Goal: Find contact information: Find contact information

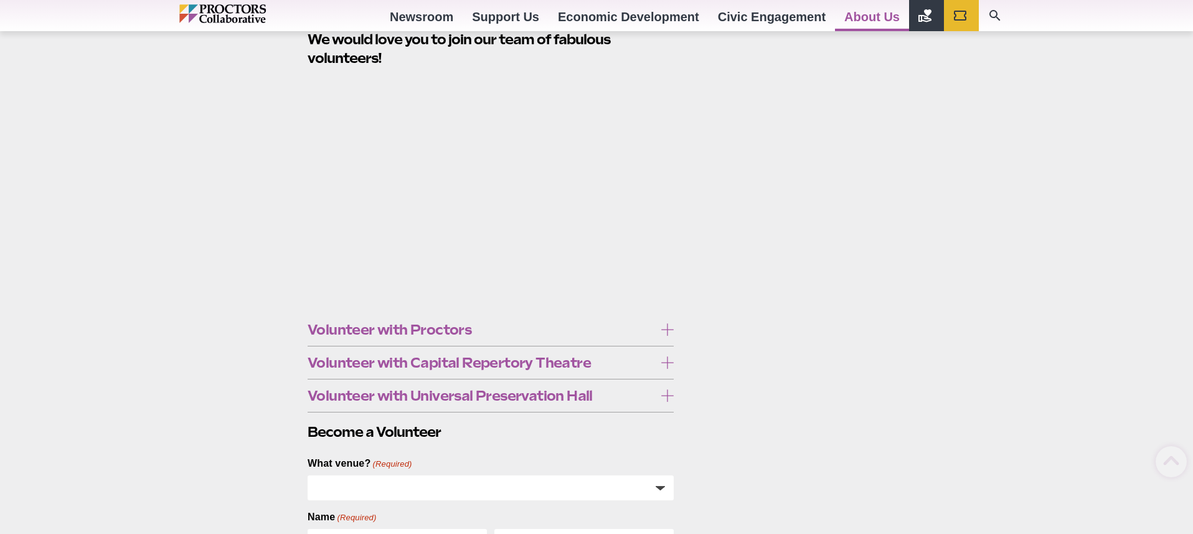
scroll to position [297, 0]
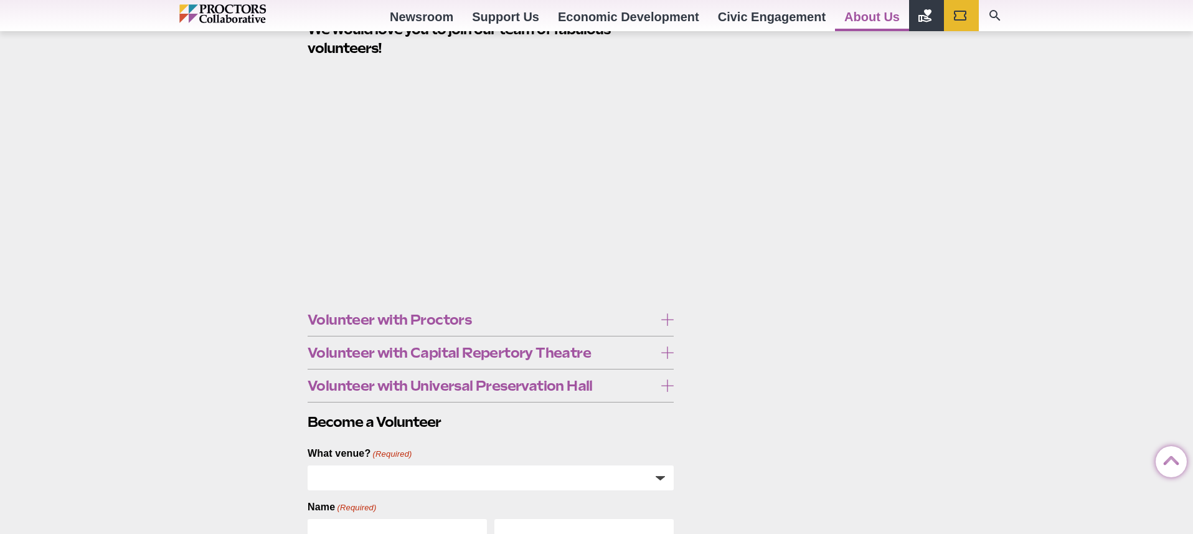
click at [426, 387] on span "Volunteer with Universal Preservation Hall" at bounding box center [481, 386] width 347 height 14
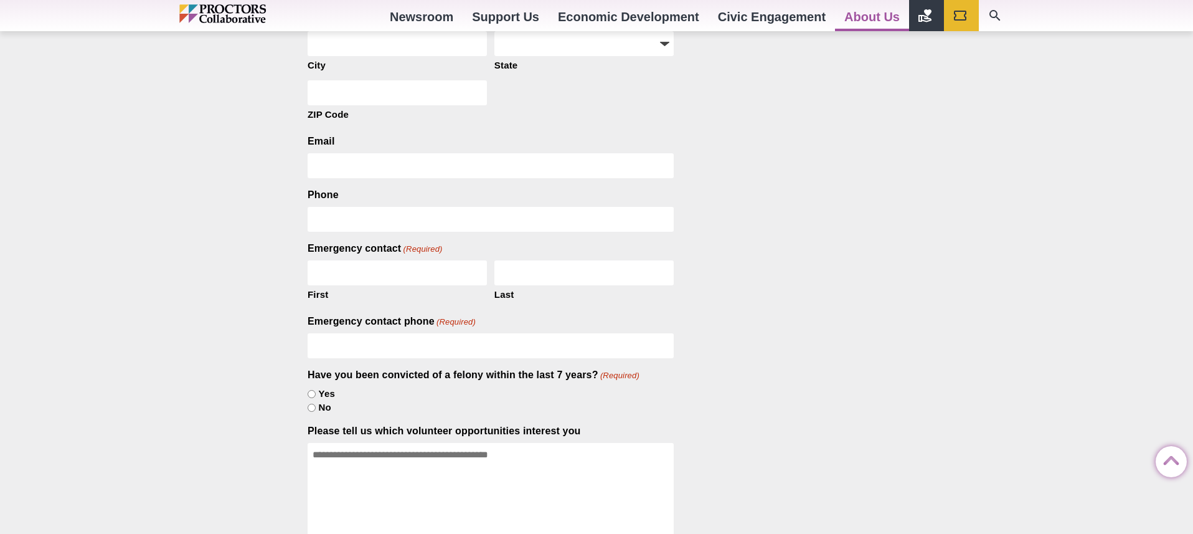
scroll to position [939, 0]
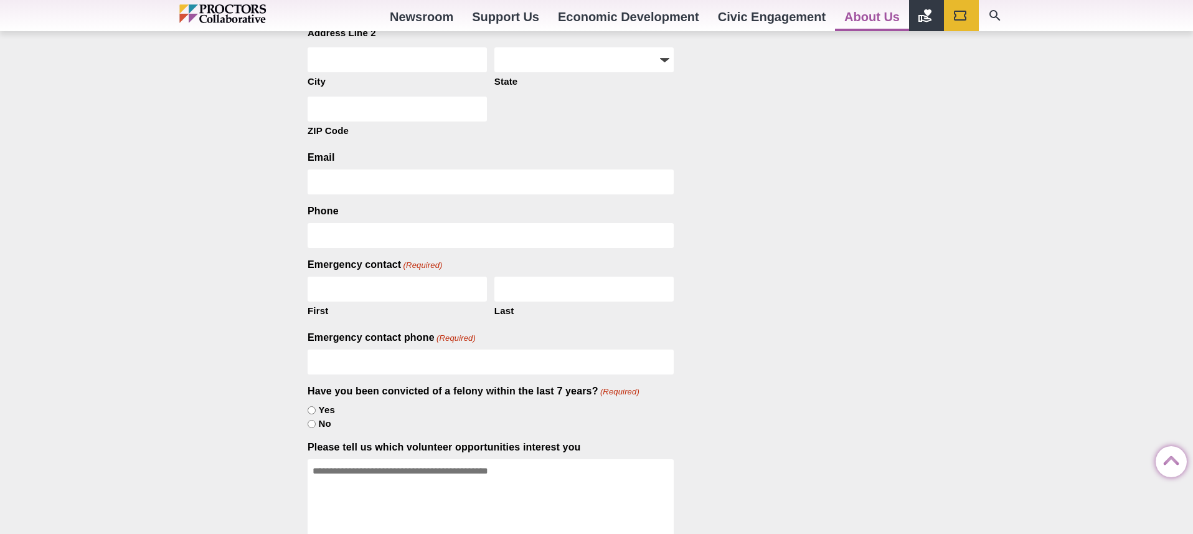
click at [582, 296] on strong "click here" at bounding box center [606, 291] width 49 height 12
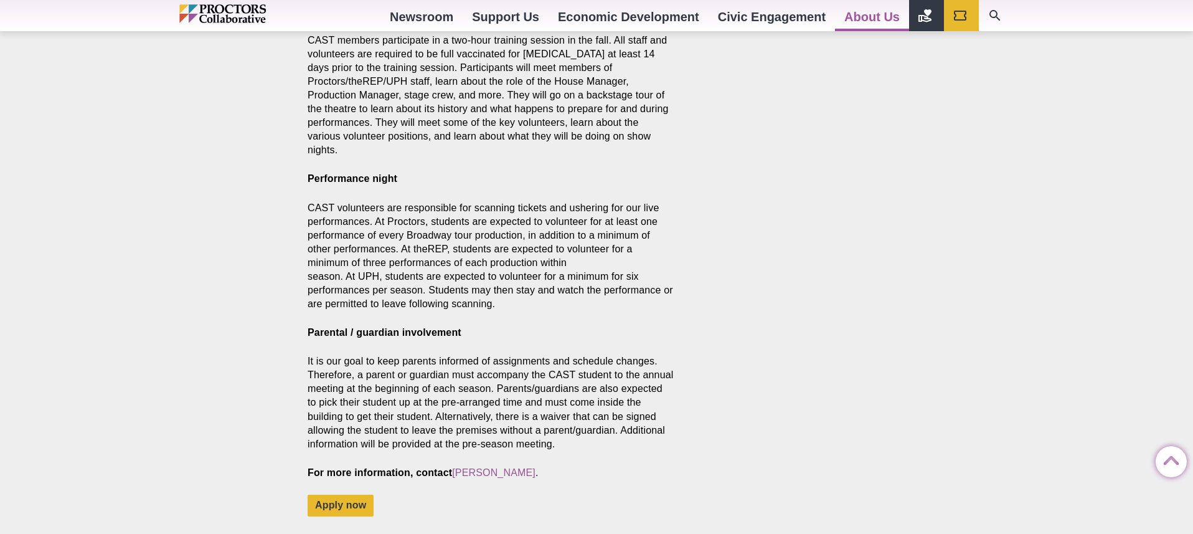
scroll to position [785, 0]
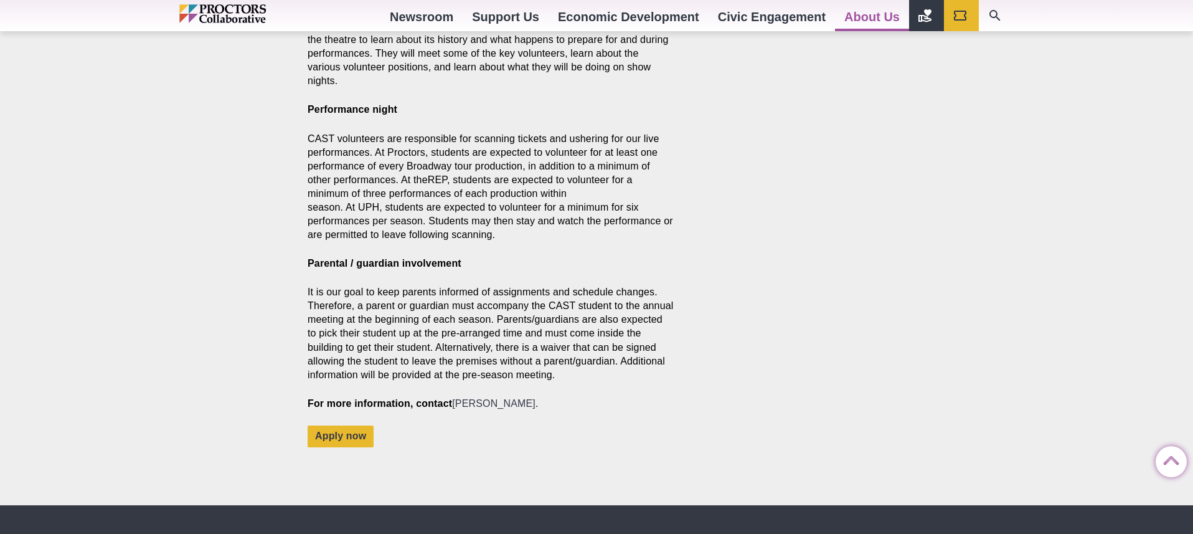
click at [500, 398] on link "Tasha Hudson" at bounding box center [493, 403] width 83 height 11
